Goal: Information Seeking & Learning: Learn about a topic

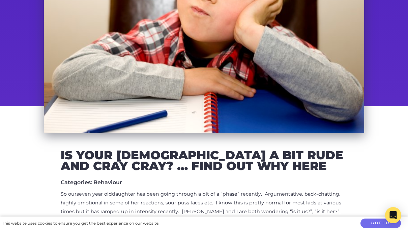
scroll to position [129, 0]
